Goal: Task Accomplishment & Management: Manage account settings

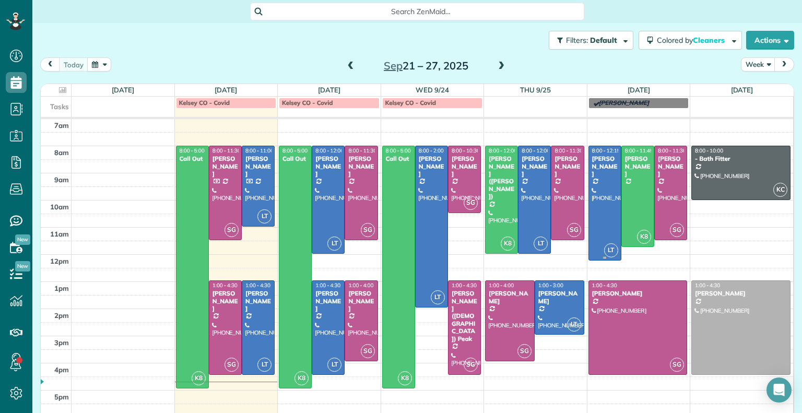
scroll to position [5, 5]
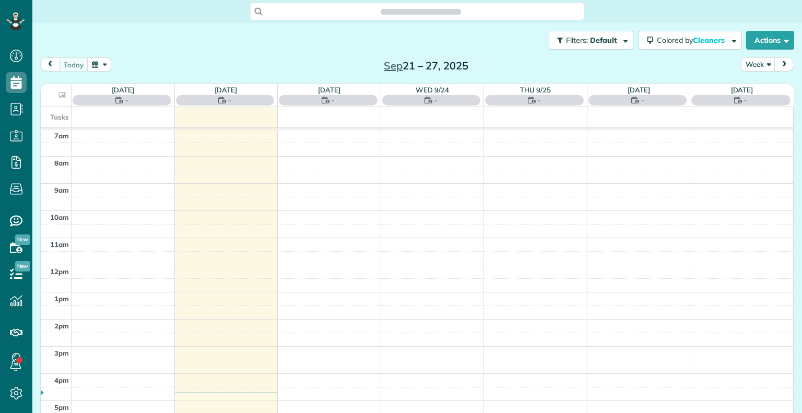
scroll to position [5, 5]
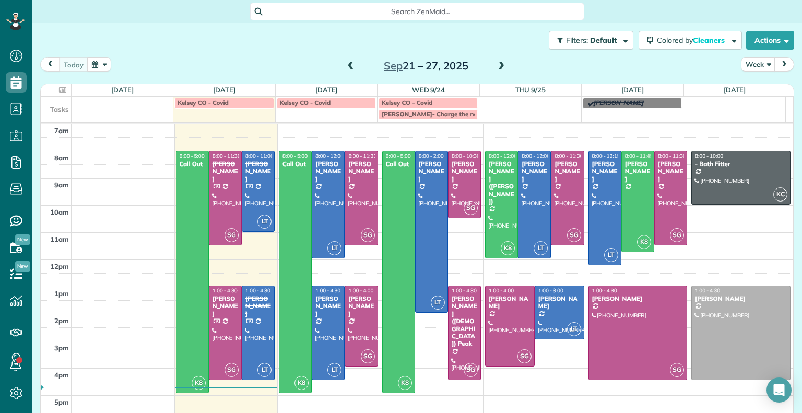
click at [347, 66] on span at bounding box center [350, 66] width 11 height 9
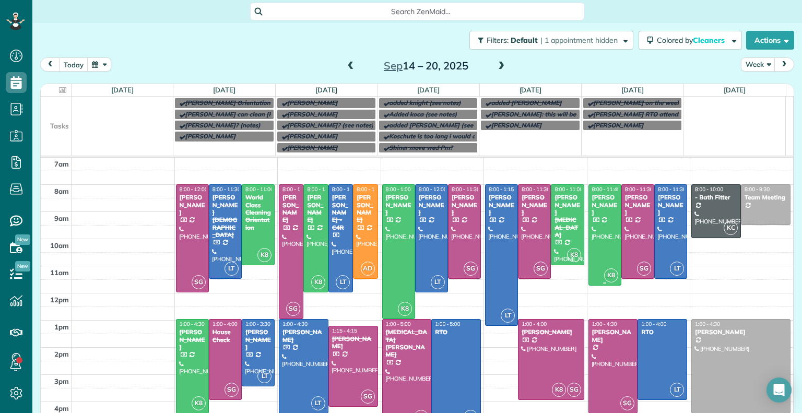
click at [590, 237] on div at bounding box center [605, 235] width 32 height 100
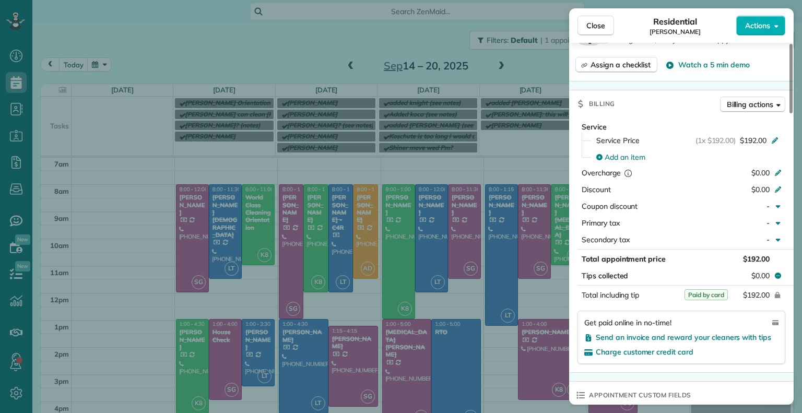
scroll to position [480, 0]
click at [590, 25] on span "Close" at bounding box center [596, 25] width 19 height 10
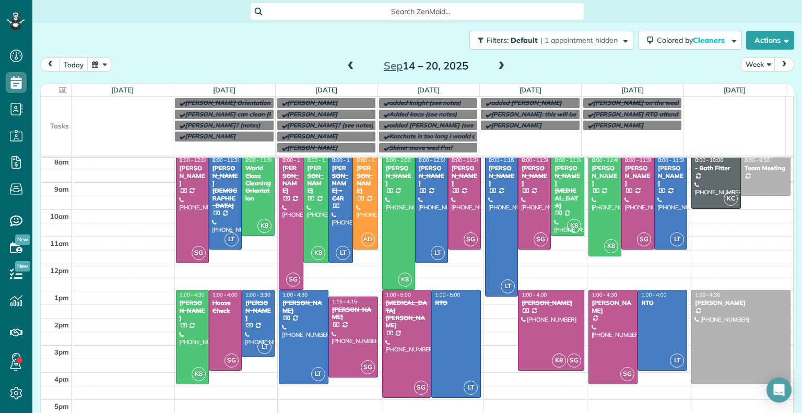
scroll to position [38, 0]
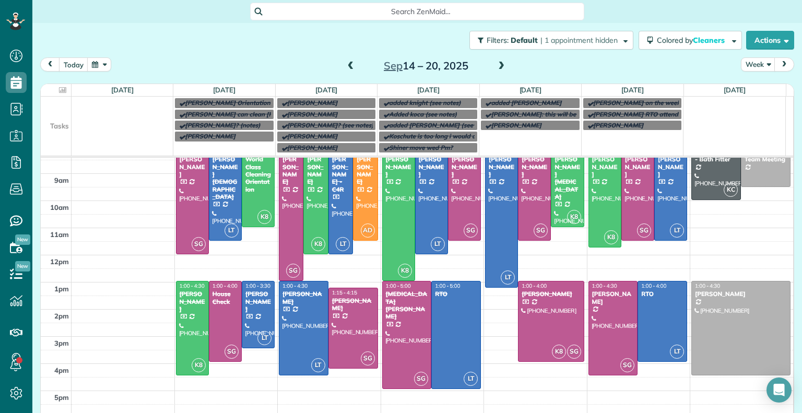
click at [594, 325] on div at bounding box center [613, 327] width 49 height 93
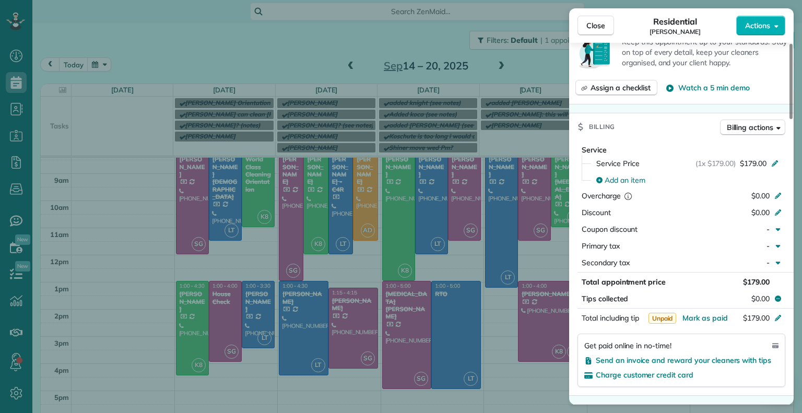
scroll to position [458, 0]
click at [593, 22] on span "Close" at bounding box center [596, 25] width 19 height 10
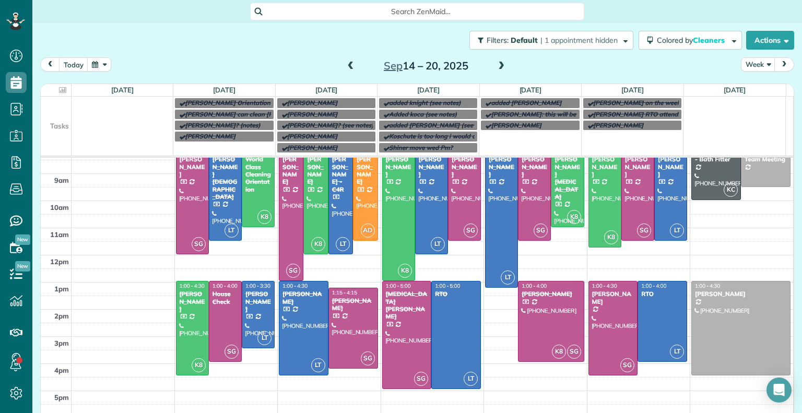
click at [654, 329] on div at bounding box center [662, 321] width 49 height 80
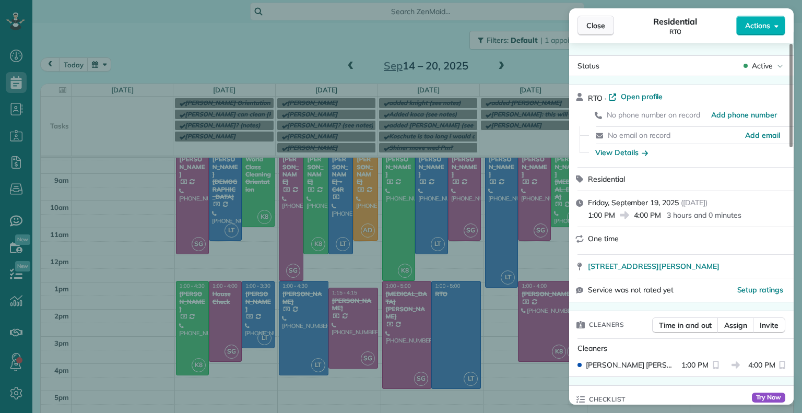
click at [599, 22] on span "Close" at bounding box center [596, 25] width 19 height 10
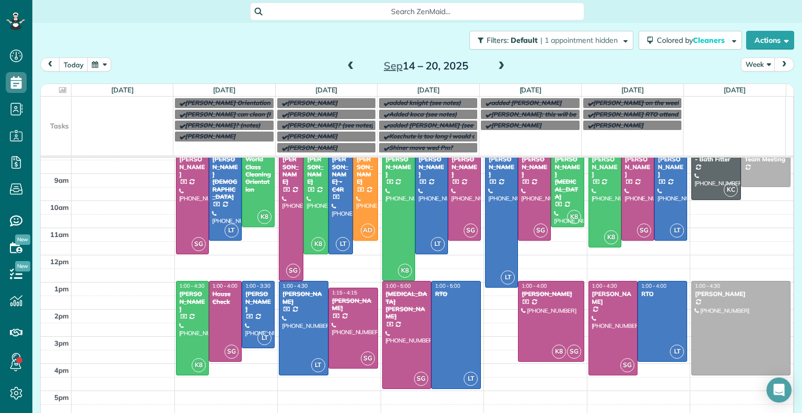
click at [658, 208] on div at bounding box center [671, 193] width 32 height 93
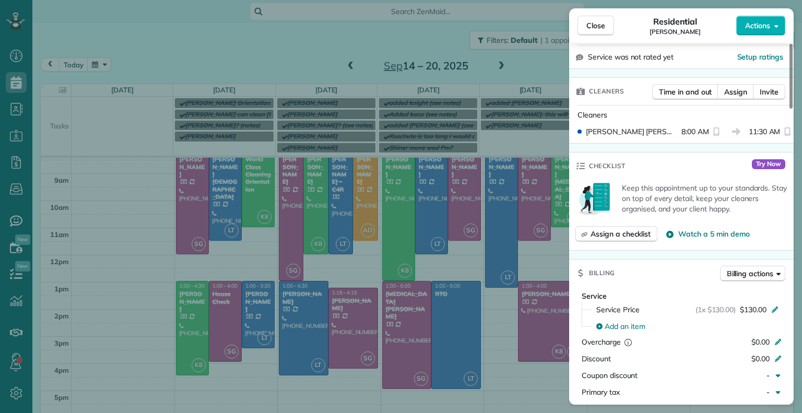
scroll to position [207, 0]
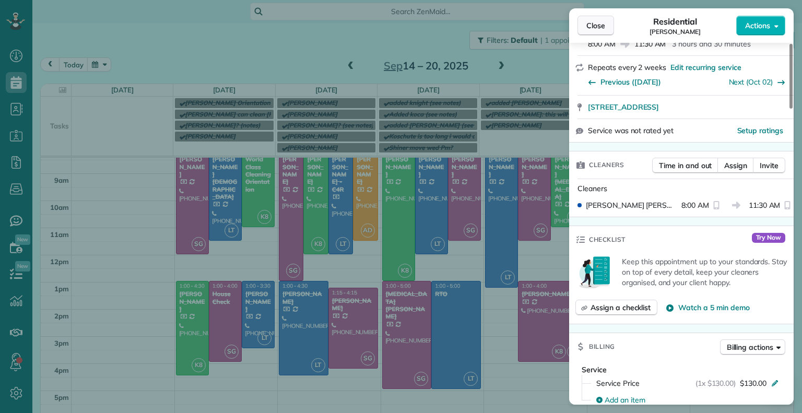
click at [595, 25] on span "Close" at bounding box center [596, 25] width 19 height 10
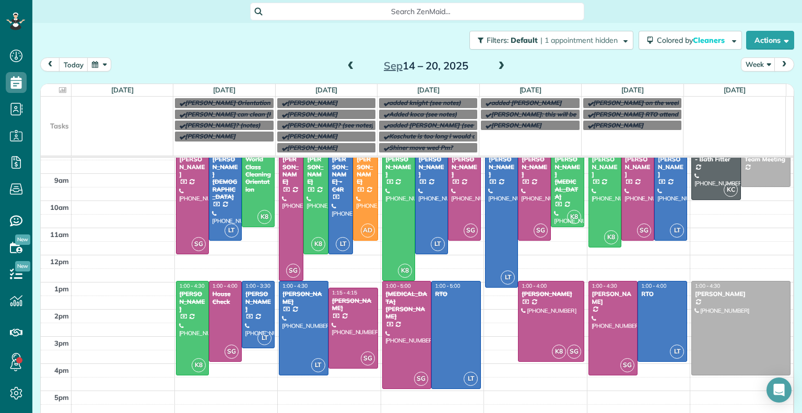
click at [625, 209] on div at bounding box center [638, 193] width 32 height 93
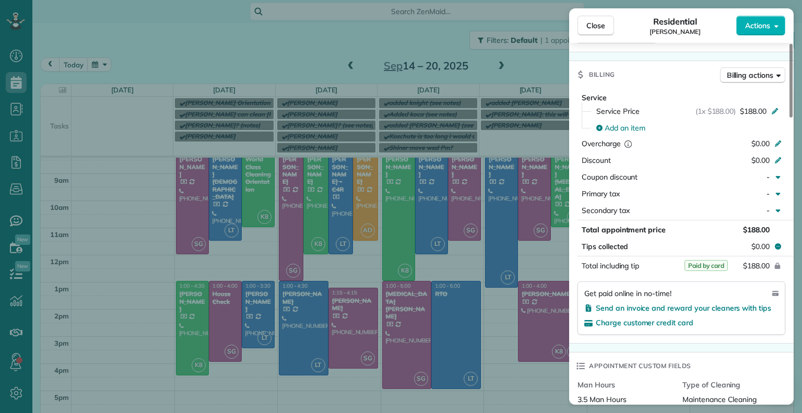
scroll to position [452, 0]
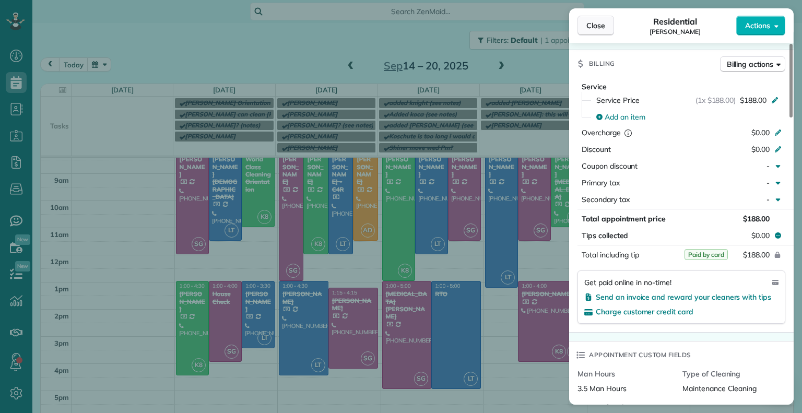
click at [596, 25] on span "Close" at bounding box center [596, 25] width 19 height 10
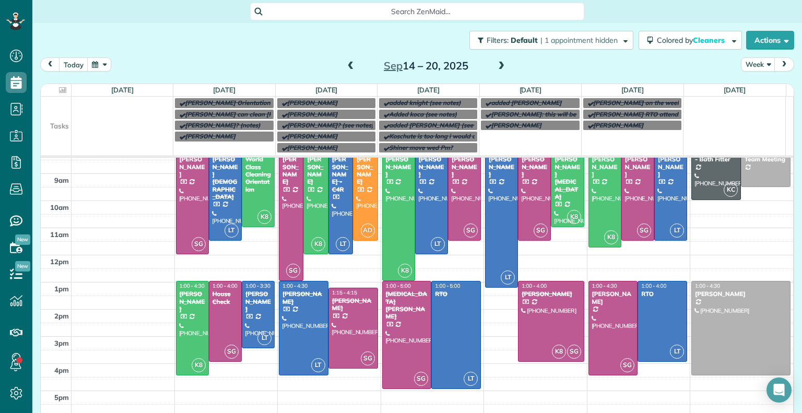
click at [367, 13] on span "Search ZenMaid…" at bounding box center [421, 11] width 318 height 10
click at [135, 31] on html "Dashboard Scheduling Calendar View List View Dispatch View - Weekly scheduling …" at bounding box center [401, 206] width 802 height 413
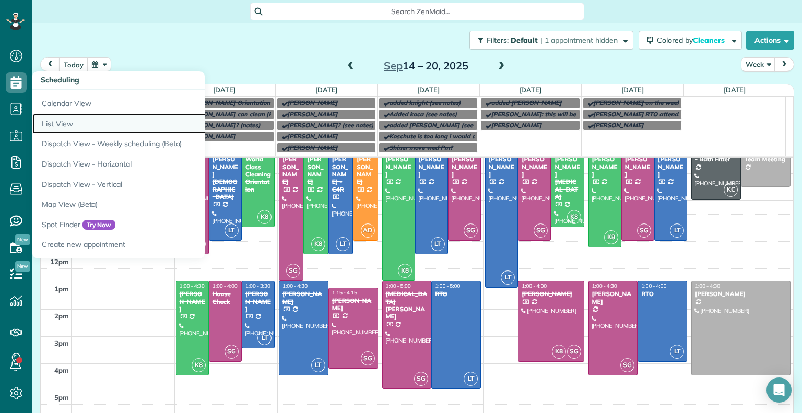
click at [77, 125] on link "List View" at bounding box center [162, 124] width 261 height 20
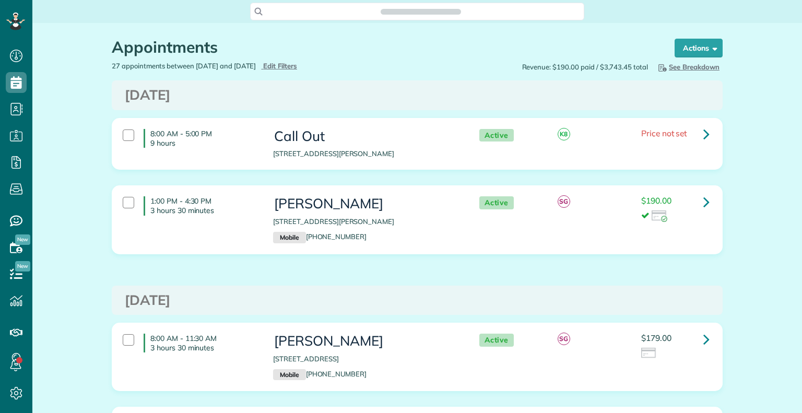
scroll to position [5, 5]
type input "**********"
click at [297, 68] on span "Edit Filters" at bounding box center [280, 66] width 34 height 8
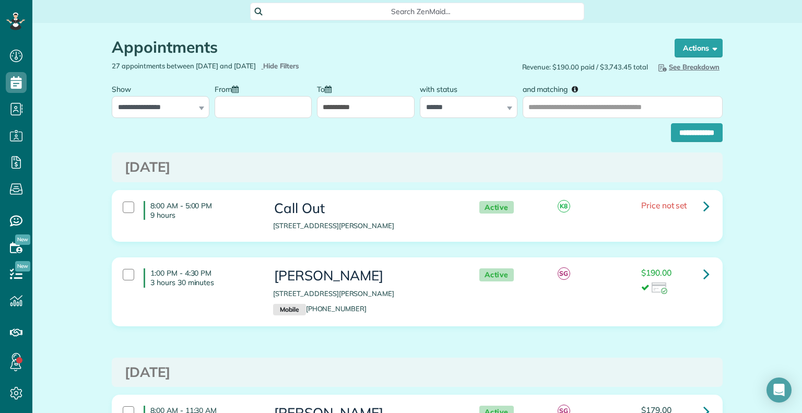
click at [236, 112] on input "From" at bounding box center [264, 107] width 98 height 22
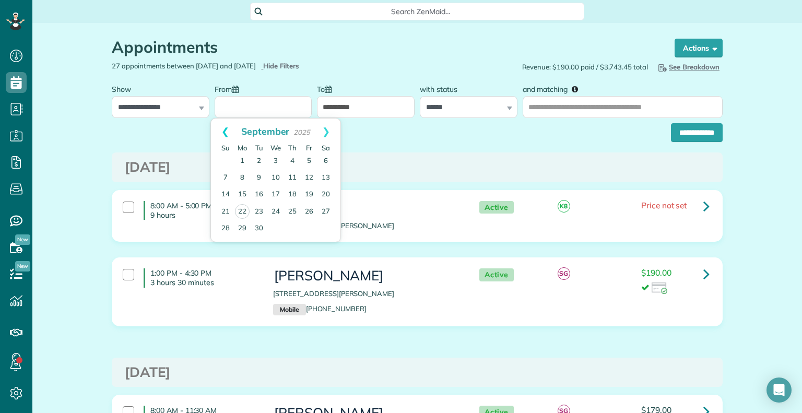
click at [221, 131] on link "Prev" at bounding box center [225, 132] width 29 height 26
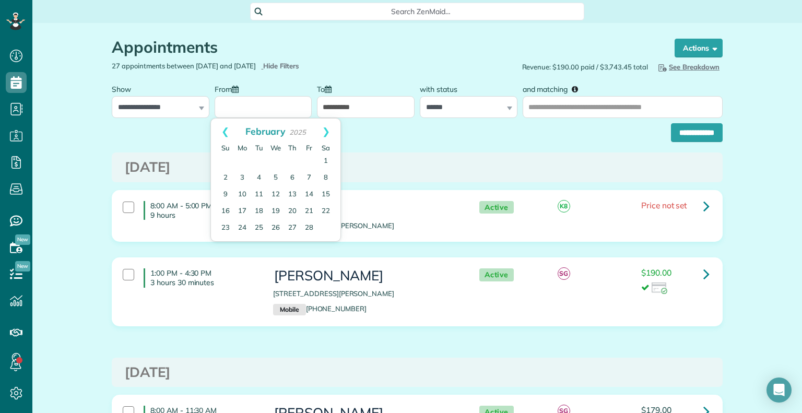
click at [221, 131] on link "Prev" at bounding box center [225, 132] width 29 height 26
click at [328, 128] on link "Next" at bounding box center [326, 132] width 29 height 26
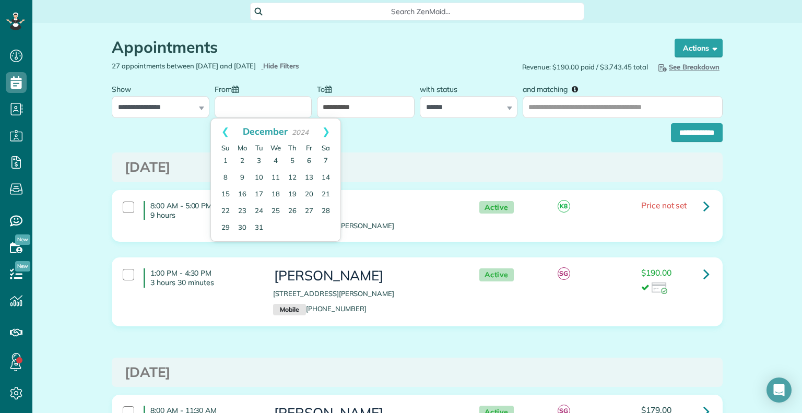
click at [328, 128] on link "Next" at bounding box center [326, 132] width 29 height 26
click at [271, 158] on link "1" at bounding box center [275, 161] width 17 height 17
type input "**********"
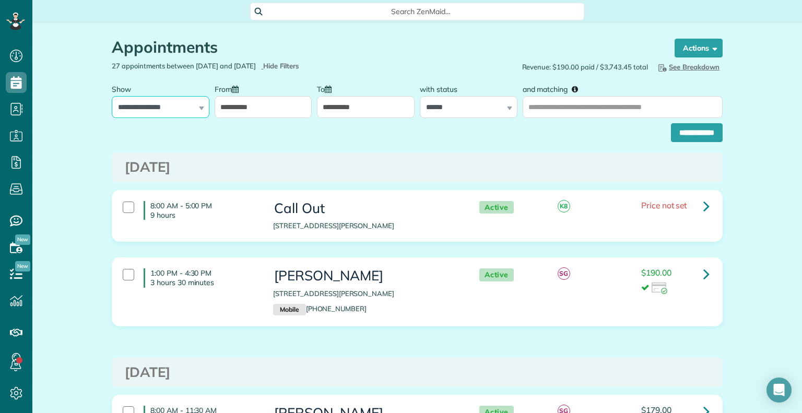
click at [196, 111] on select "**********" at bounding box center [161, 107] width 98 height 22
click at [112, 96] on select "**********" at bounding box center [161, 107] width 98 height 22
click at [198, 109] on div "**********" at bounding box center [161, 98] width 98 height 39
click at [193, 110] on select "**********" at bounding box center [161, 107] width 98 height 22
click at [112, 96] on select "**********" at bounding box center [161, 107] width 98 height 22
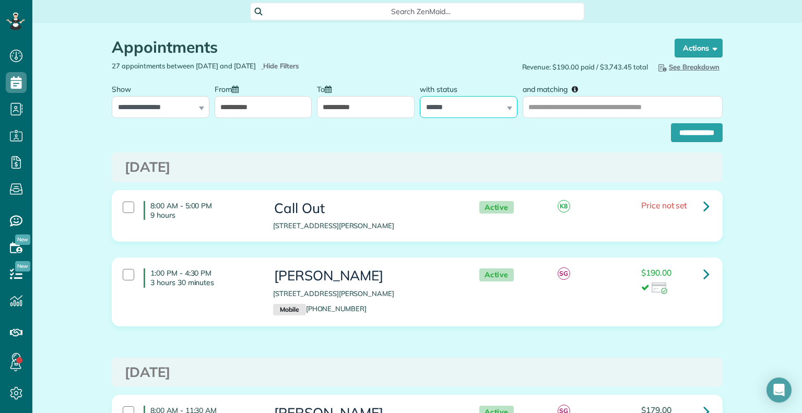
click at [467, 112] on select "**********" at bounding box center [469, 107] width 98 height 22
select select
click at [420, 96] on select "**********" at bounding box center [469, 107] width 98 height 22
click at [679, 129] on input "**********" at bounding box center [697, 132] width 52 height 19
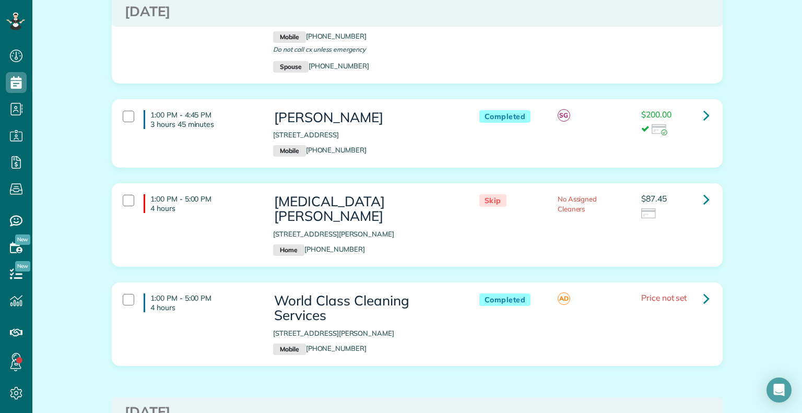
scroll to position [4682, 0]
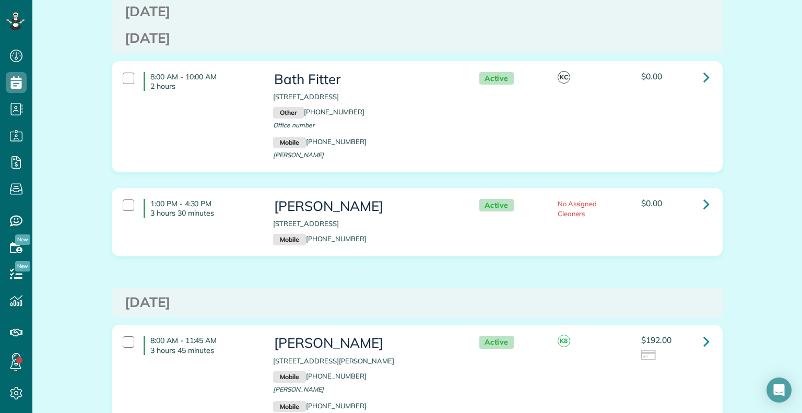
scroll to position [3426, 0]
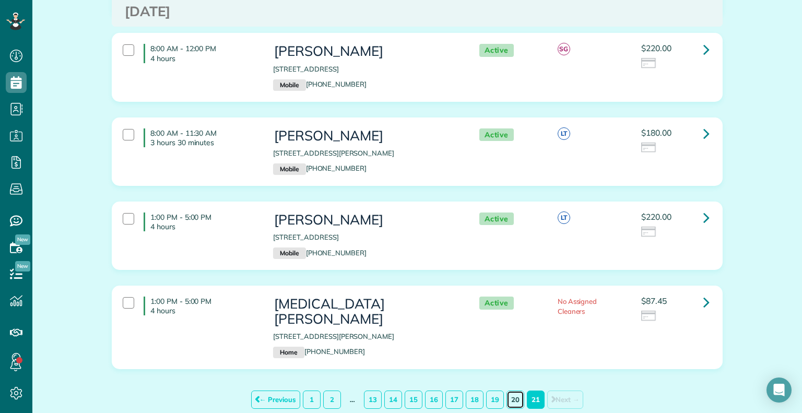
click at [512, 391] on link "20" at bounding box center [516, 400] width 18 height 18
click at [509, 391] on link "20" at bounding box center [516, 400] width 18 height 18
click at [514, 391] on link "20" at bounding box center [516, 400] width 18 height 18
click at [512, 391] on link "20" at bounding box center [516, 400] width 18 height 18
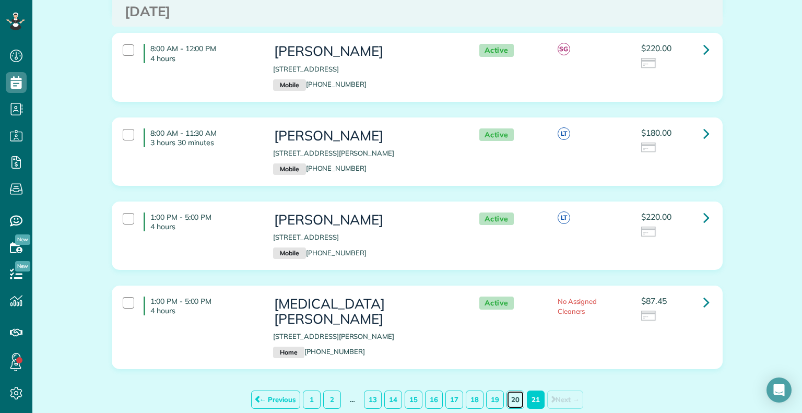
click at [514, 391] on link "20" at bounding box center [516, 400] width 18 height 18
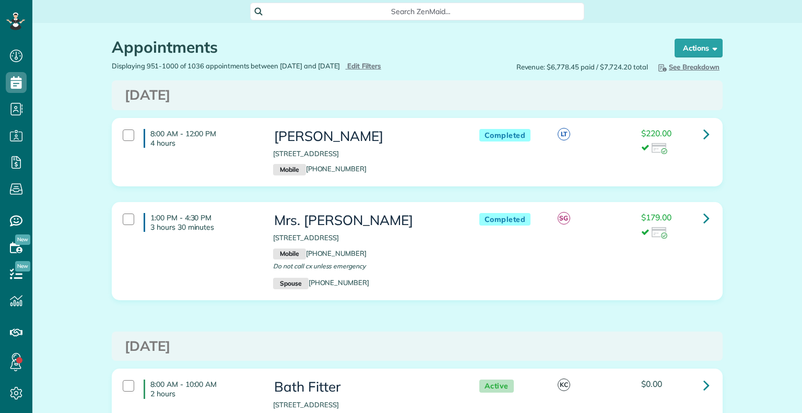
click at [275, 12] on span "Search ZenMaid…" at bounding box center [421, 11] width 318 height 10
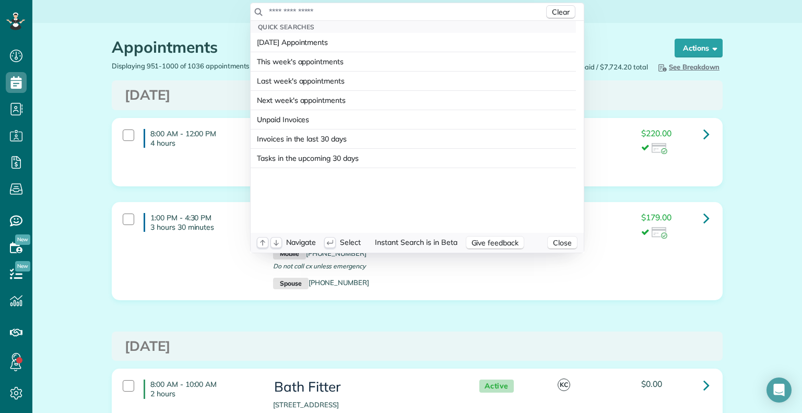
click at [275, 12] on input "text" at bounding box center [406, 11] width 276 height 10
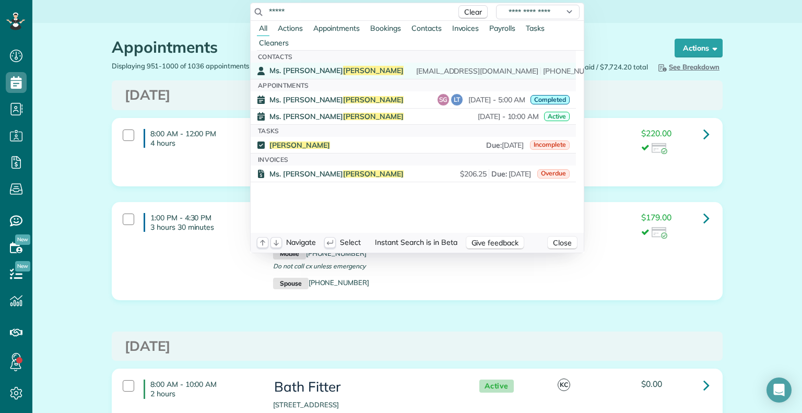
type input "*****"
click at [301, 66] on span "Ms. Michelle Welch" at bounding box center [336, 70] width 134 height 9
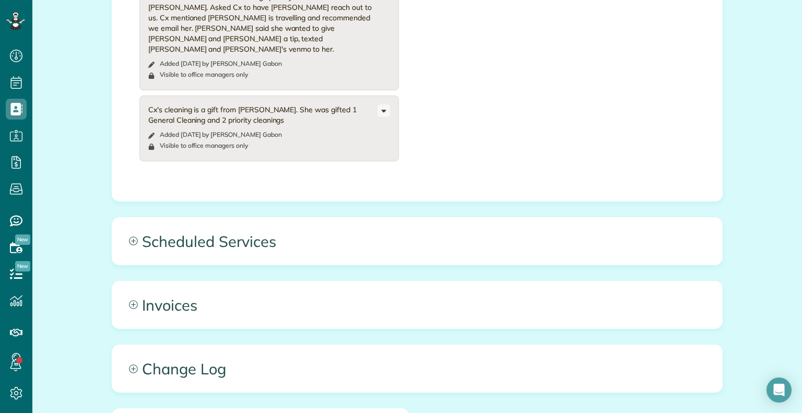
scroll to position [882, 0]
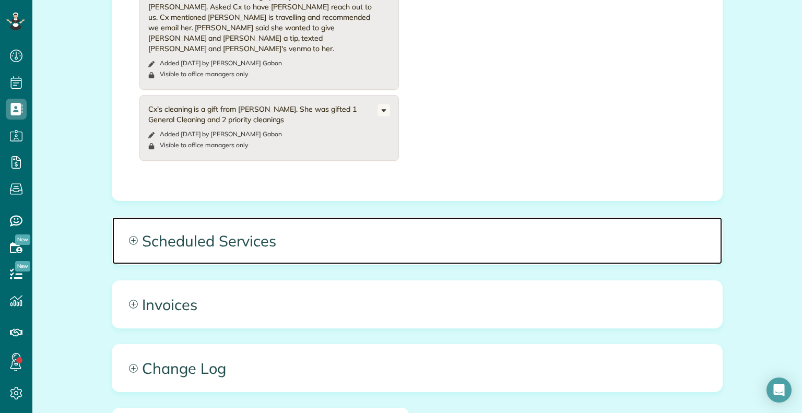
click at [514, 238] on span "Scheduled Services" at bounding box center [417, 240] width 610 height 47
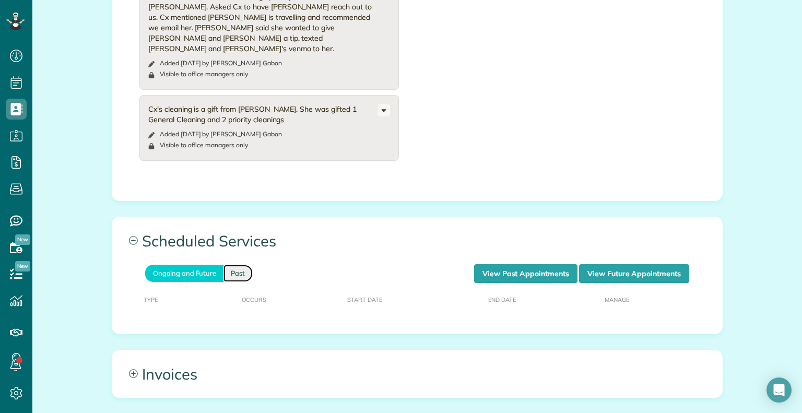
click at [243, 265] on link "Past" at bounding box center [238, 273] width 29 height 17
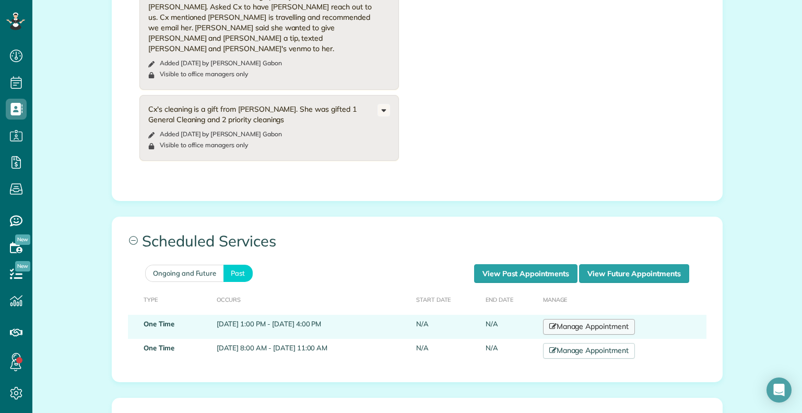
click at [577, 319] on link "Manage Appointment" at bounding box center [589, 327] width 92 height 16
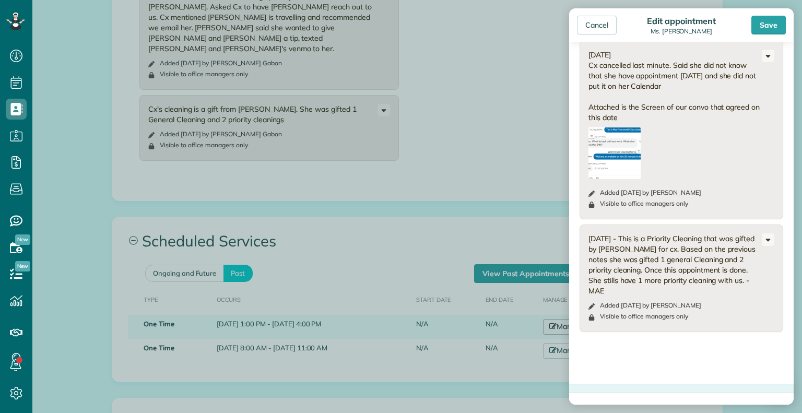
scroll to position [408, 0]
